Goal: Information Seeking & Learning: Learn about a topic

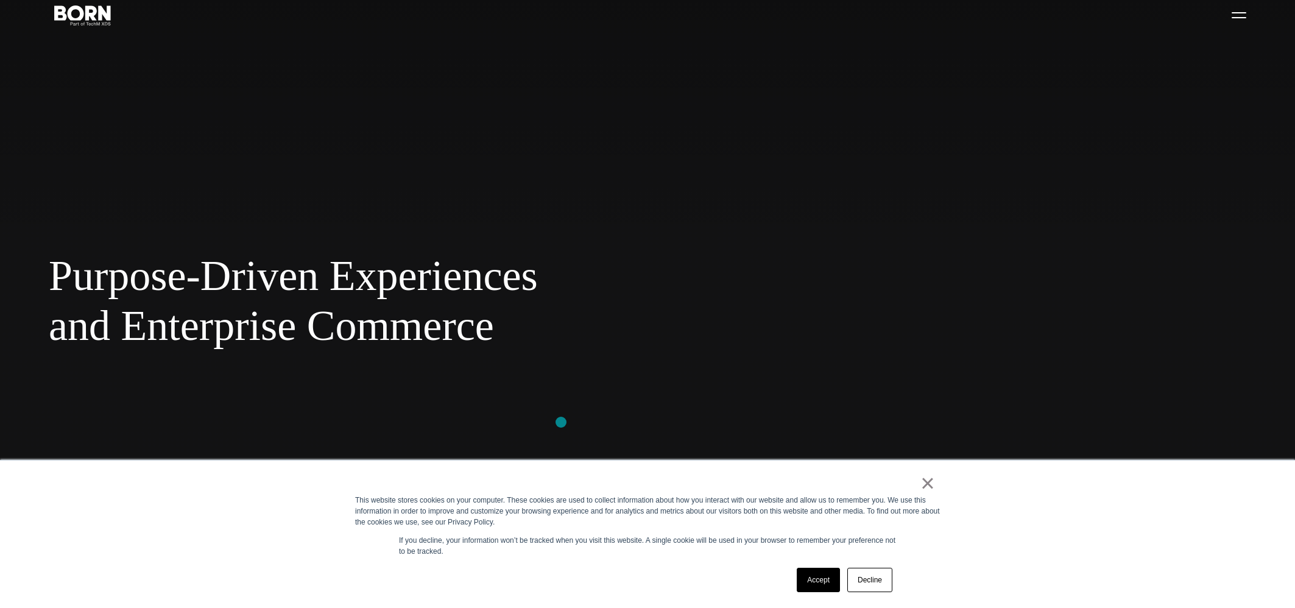
scroll to position [80, 0]
click at [934, 487] on link "×" at bounding box center [928, 483] width 15 height 11
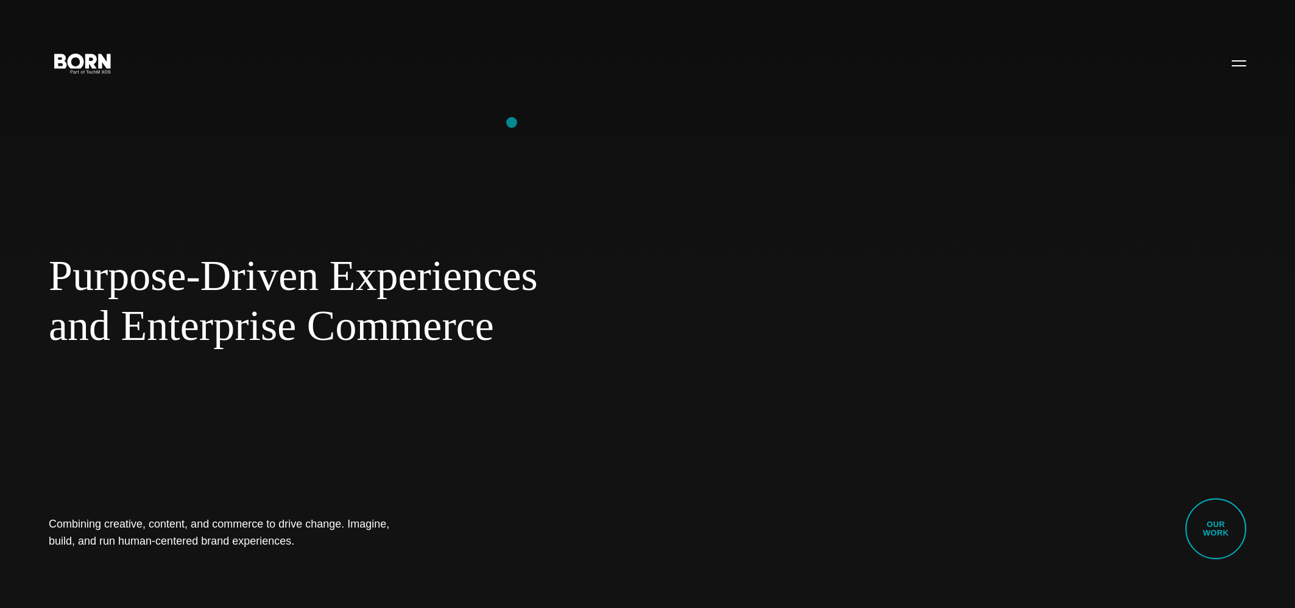
scroll to position [0, 0]
click at [1243, 69] on button "Primary Menu" at bounding box center [1239, 63] width 29 height 26
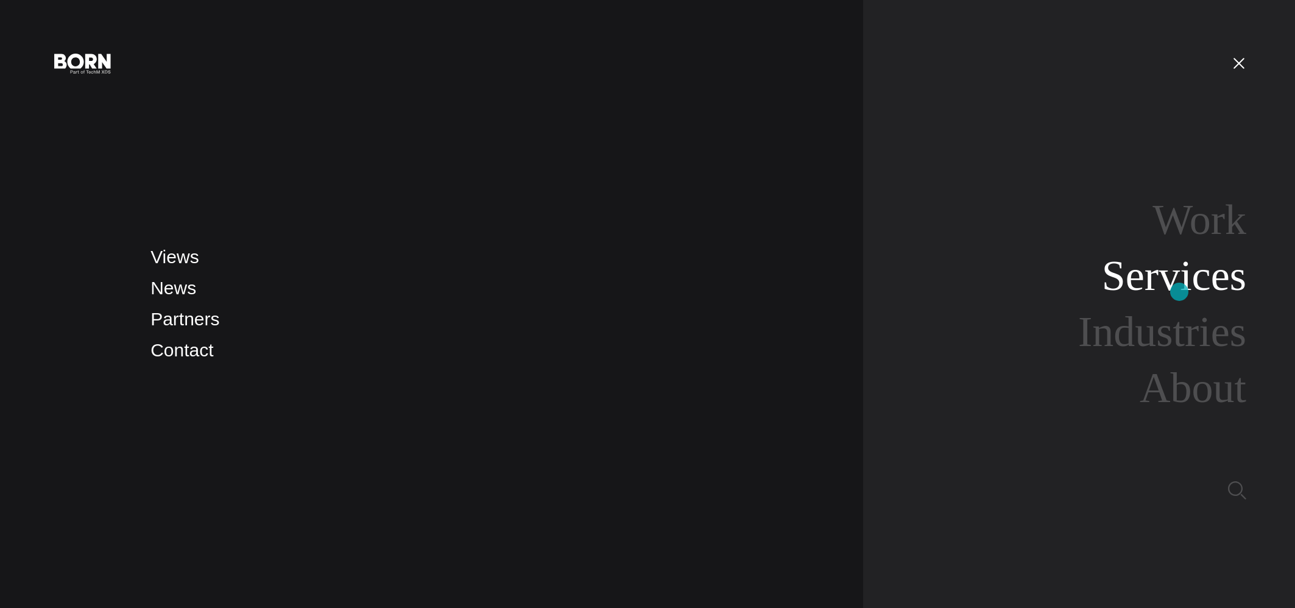
click at [1179, 292] on link "Services" at bounding box center [1174, 275] width 144 height 47
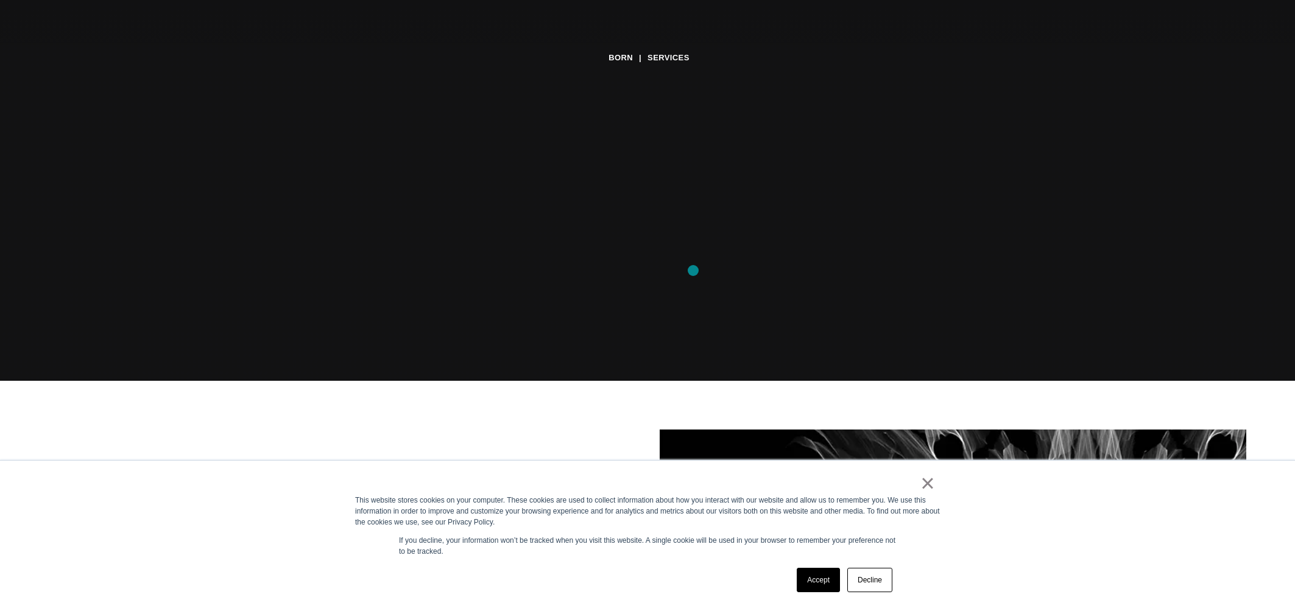
scroll to position [258, 0]
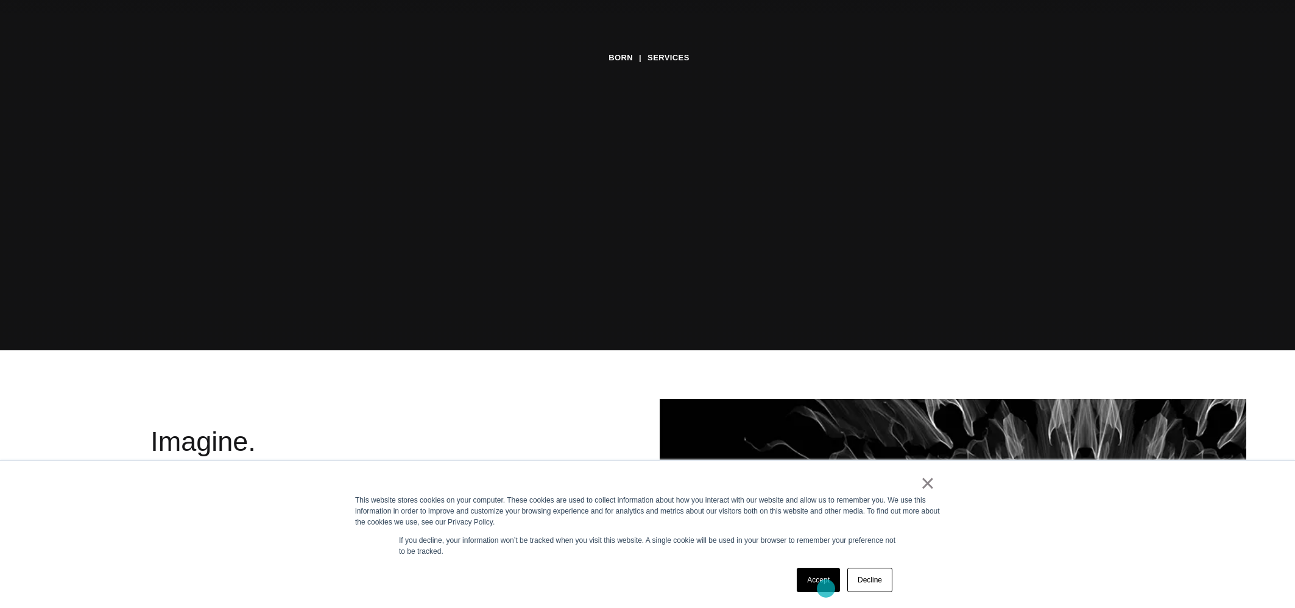
click at [826, 589] on link "Accept" at bounding box center [818, 580] width 43 height 24
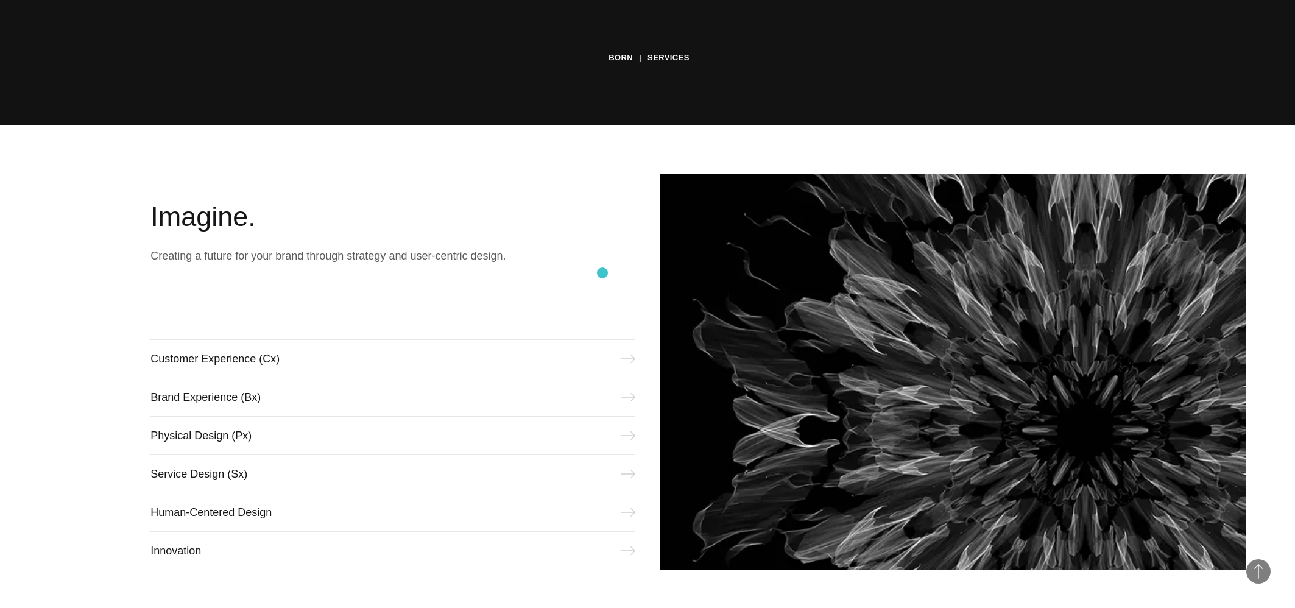
scroll to position [640, 0]
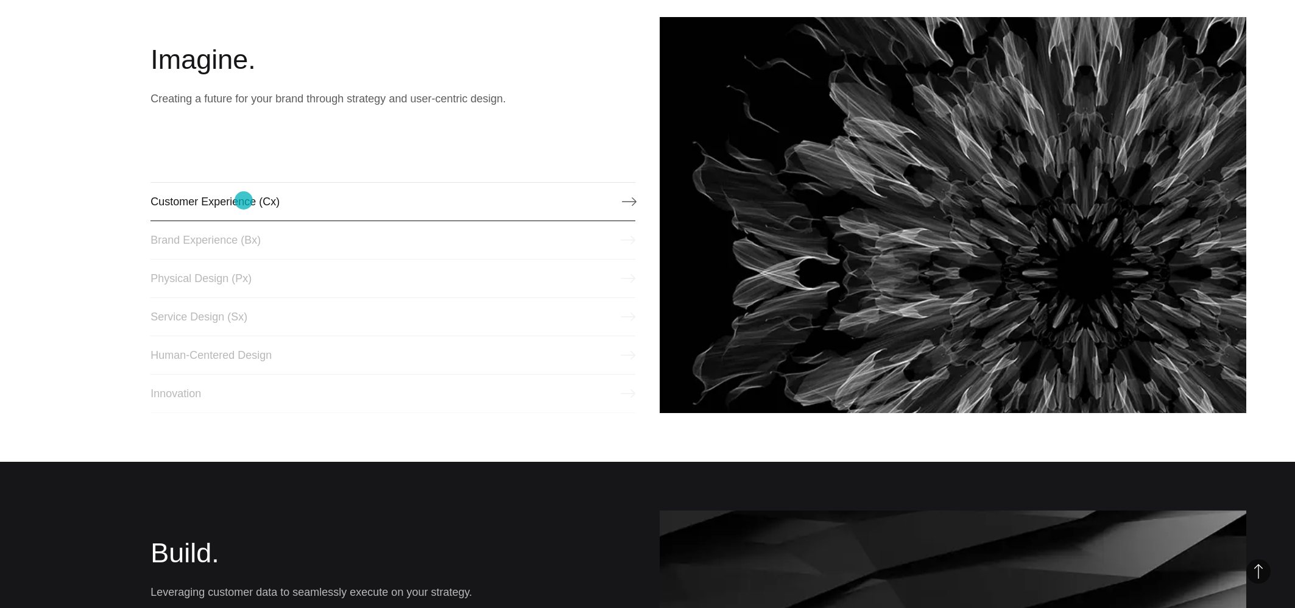
click at [242, 204] on link "Customer Experience (Cx)" at bounding box center [392, 201] width 485 height 39
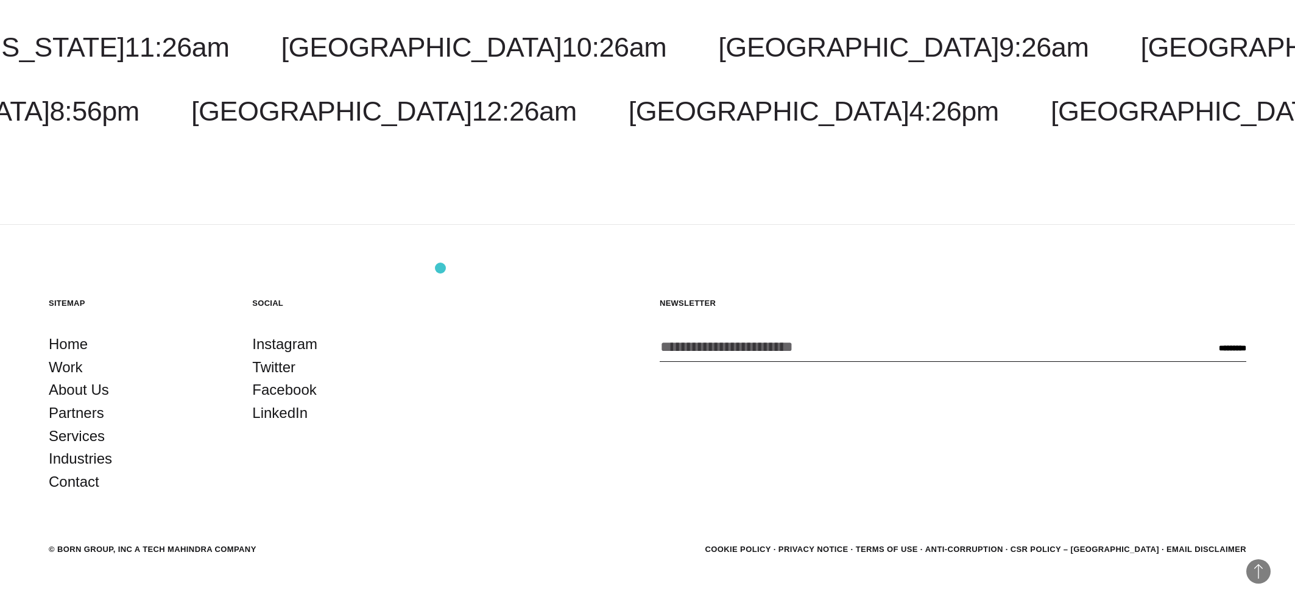
scroll to position [3323, 0]
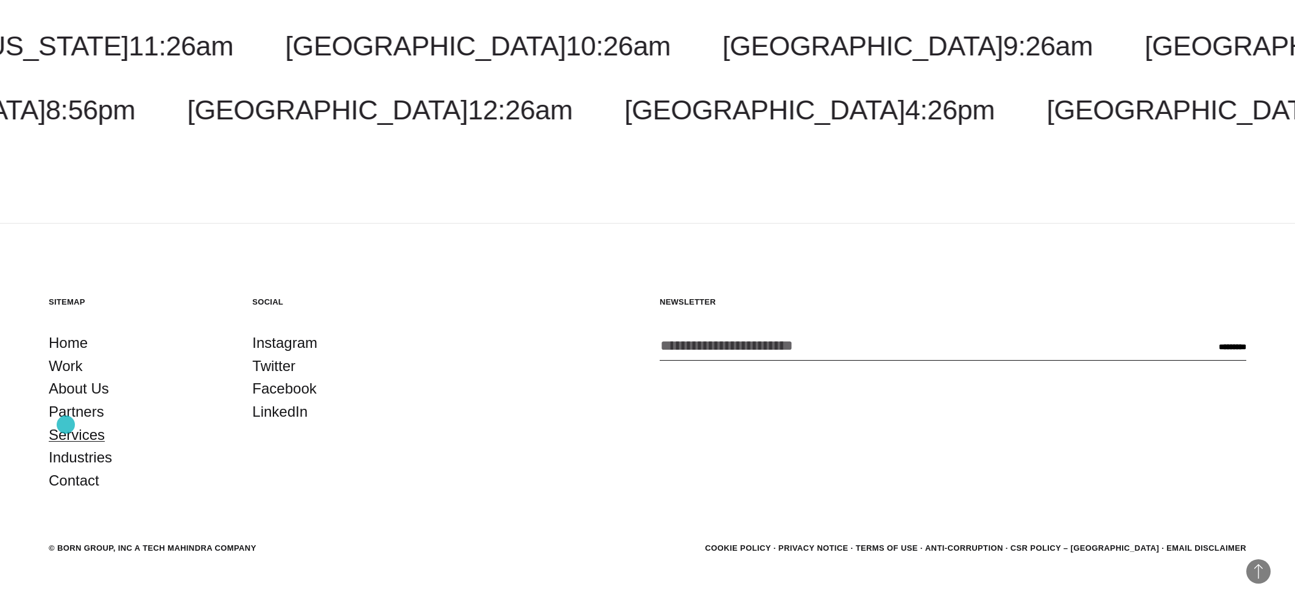
click at [66, 425] on link "Services" at bounding box center [77, 434] width 56 height 23
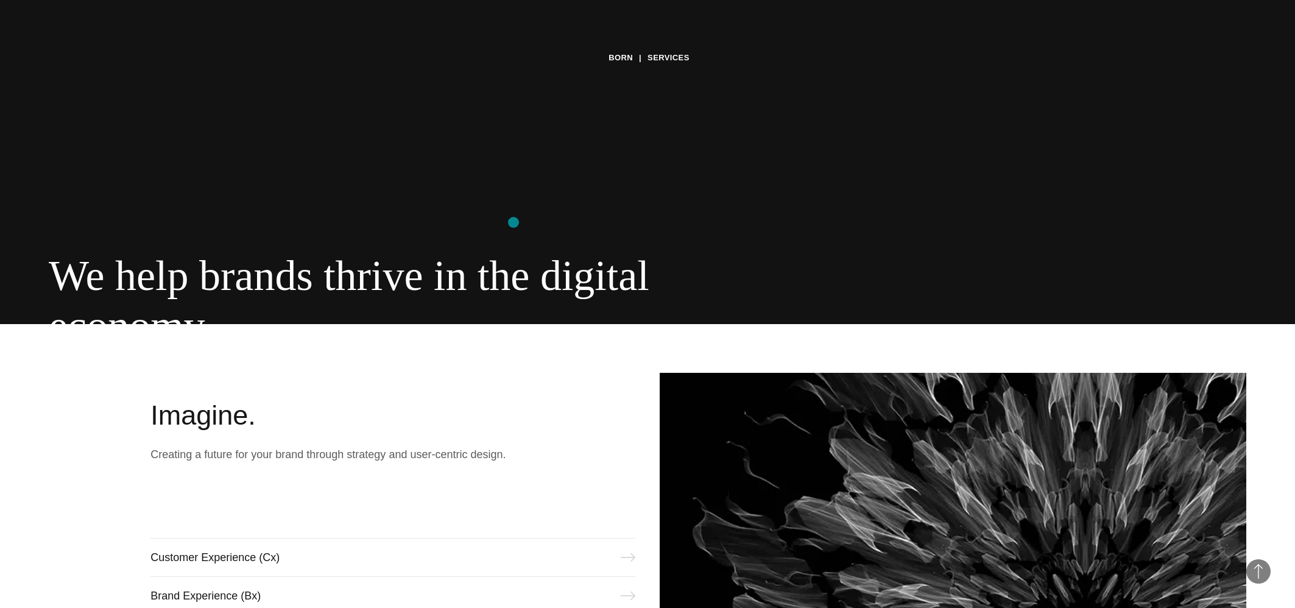
scroll to position [525, 0]
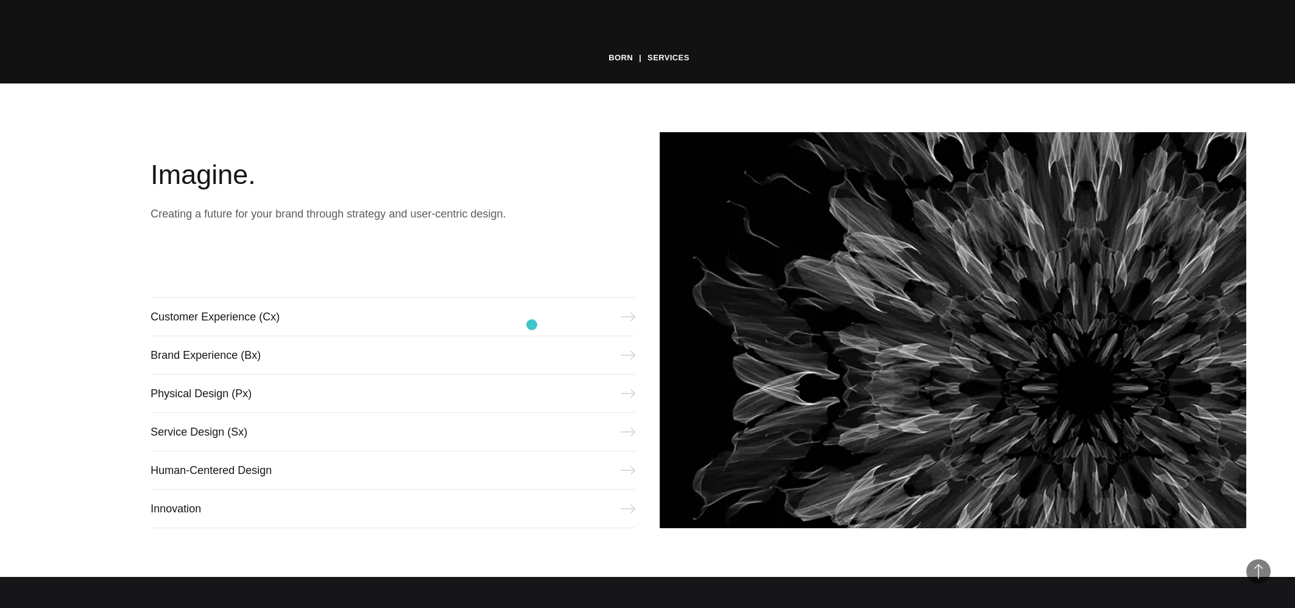
click at [532, 325] on span "economy." at bounding box center [396, 326] width 695 height 50
click at [631, 319] on span "economy." at bounding box center [396, 326] width 695 height 50
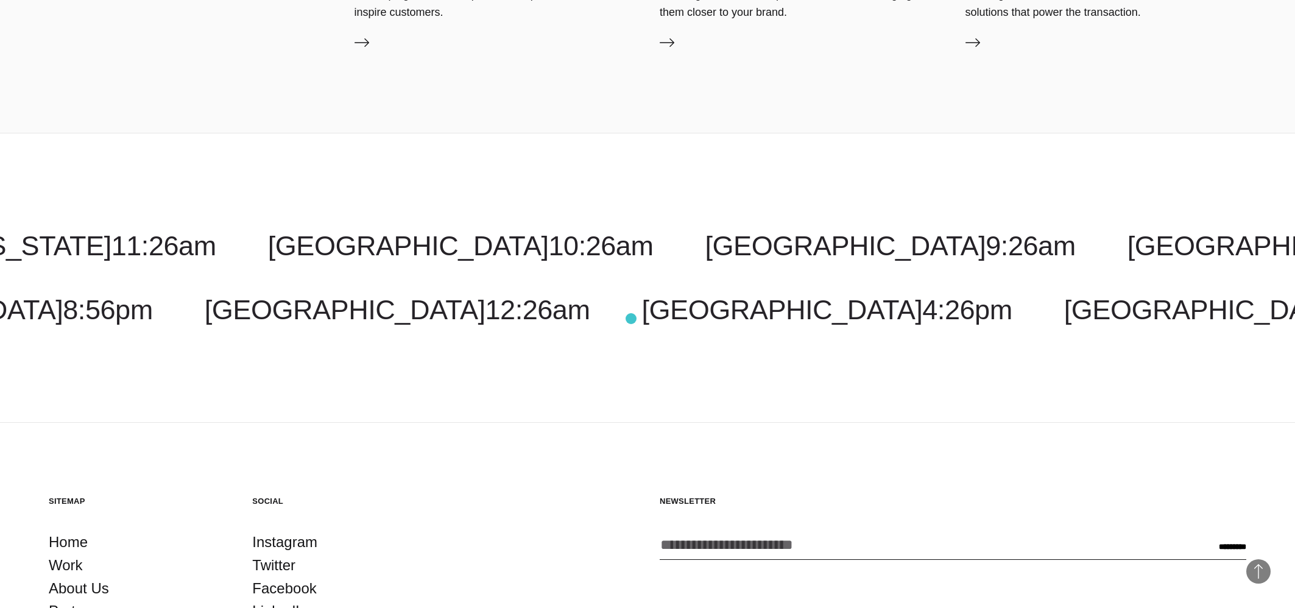
scroll to position [2547, 0]
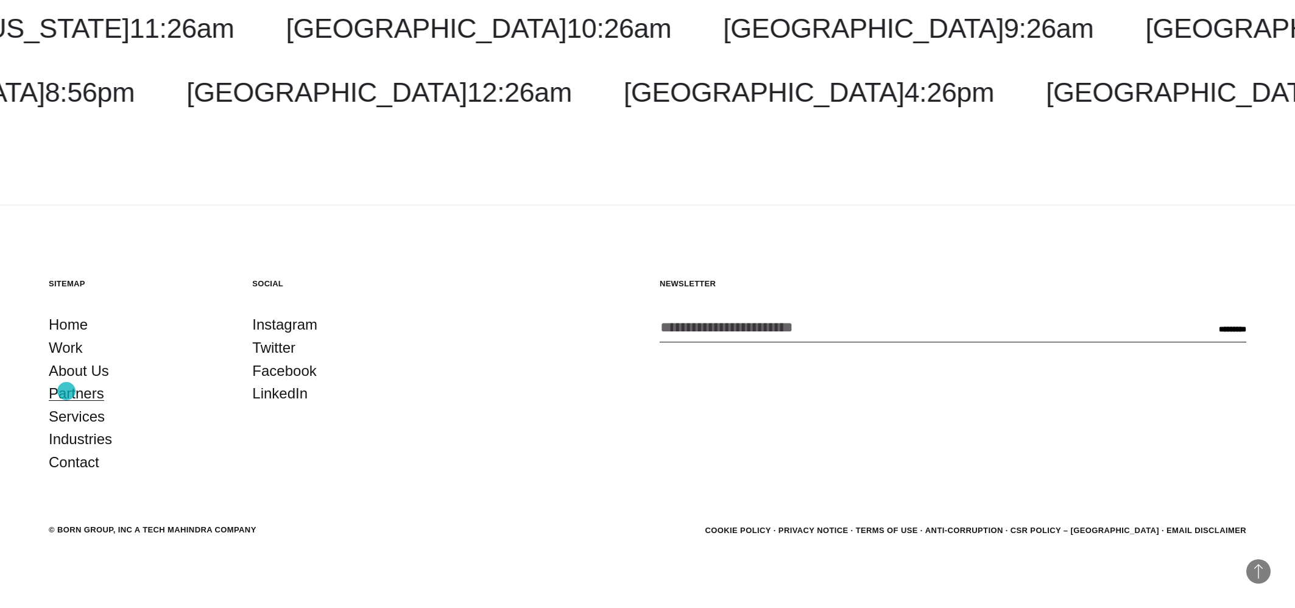
click at [66, 391] on link "Partners" at bounding box center [76, 393] width 55 height 23
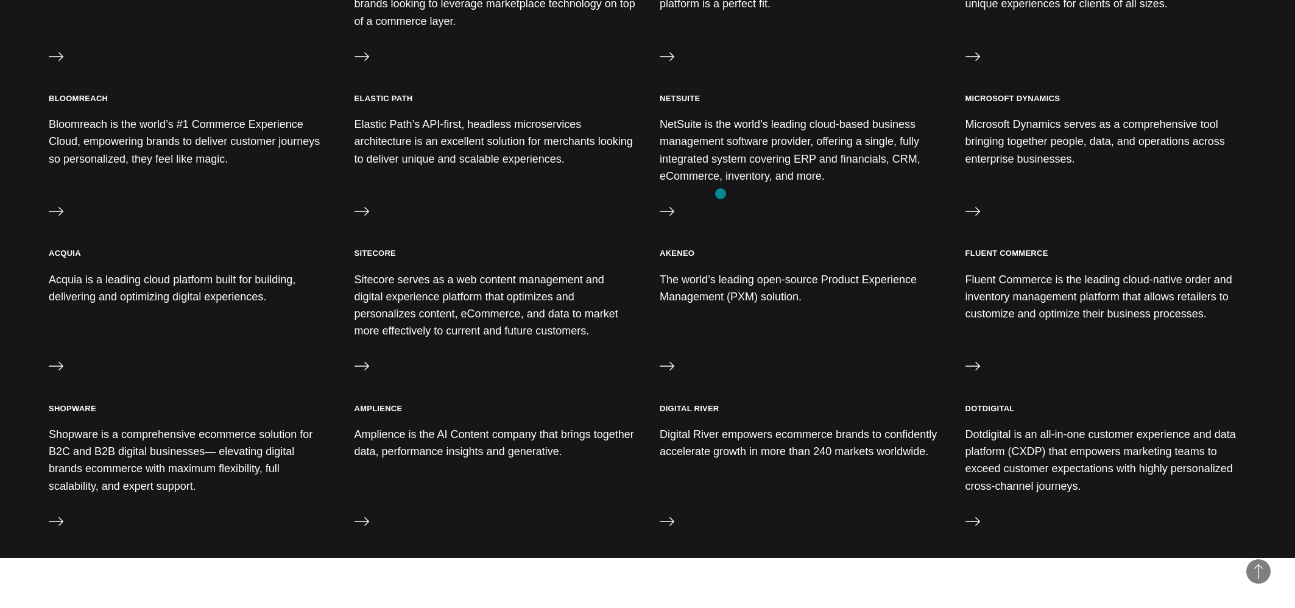
scroll to position [832, 0]
